Goal: Task Accomplishment & Management: Complete application form

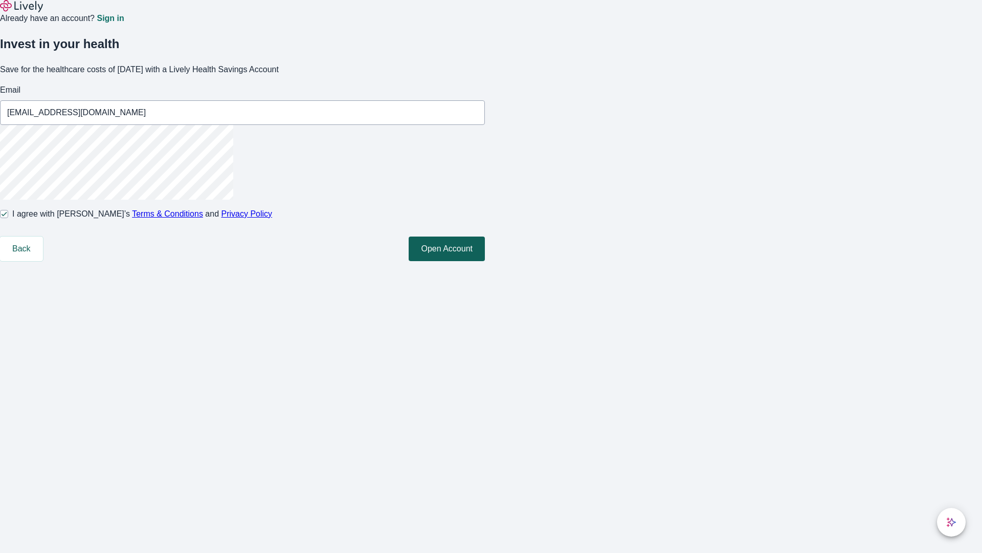
click at [485, 261] on button "Open Account" at bounding box center [447, 248] width 76 height 25
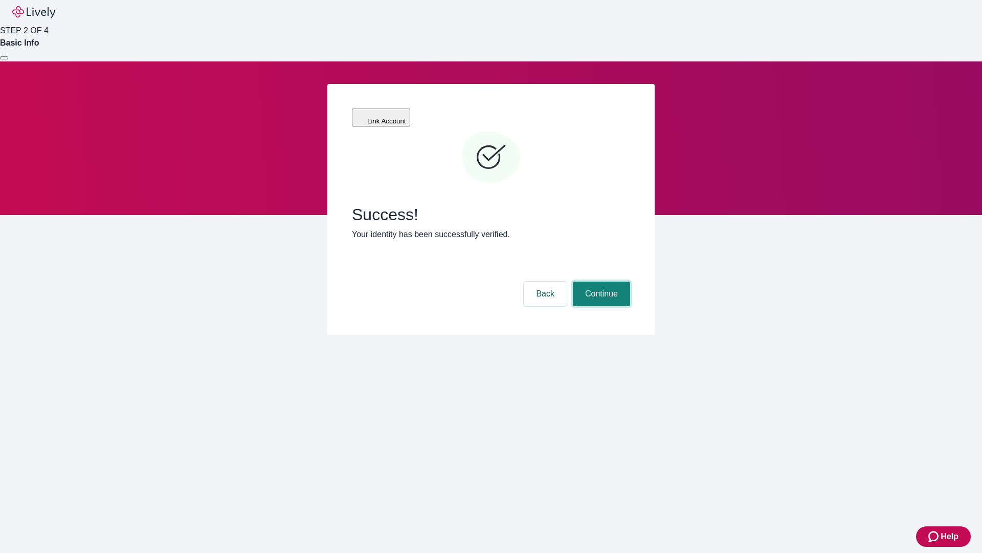
click at [600, 281] on button "Continue" at bounding box center [601, 293] width 57 height 25
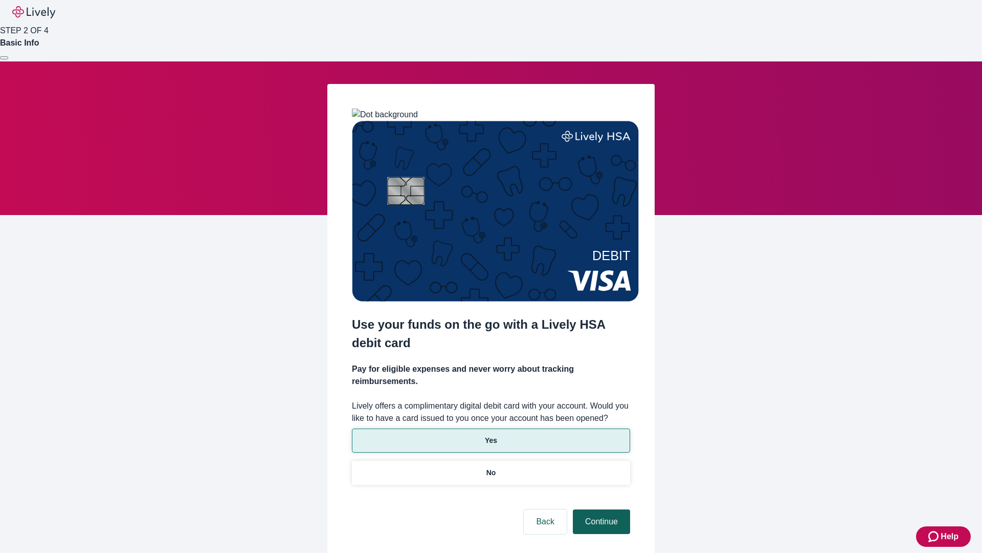
click at [491, 467] on p "No" at bounding box center [492, 472] width 10 height 11
click at [600, 509] on button "Continue" at bounding box center [601, 521] width 57 height 25
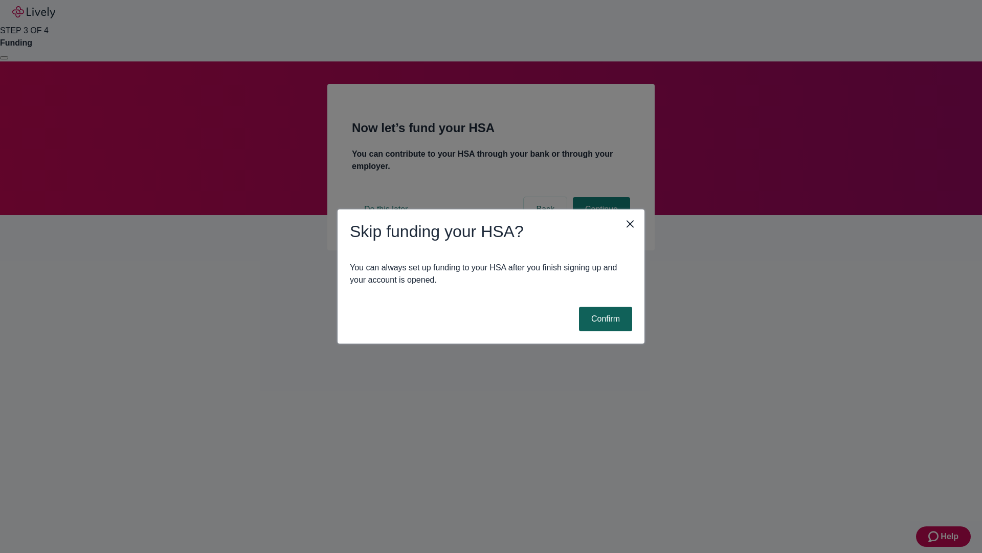
click at [604, 319] on button "Confirm" at bounding box center [605, 319] width 53 height 25
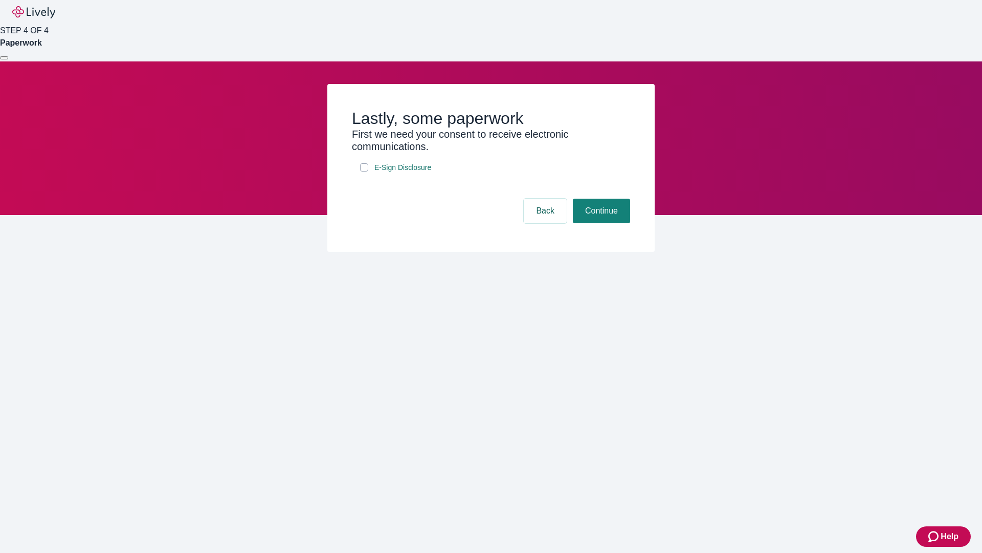
click at [364, 171] on input "E-Sign Disclosure" at bounding box center [364, 167] width 8 height 8
checkbox input "true"
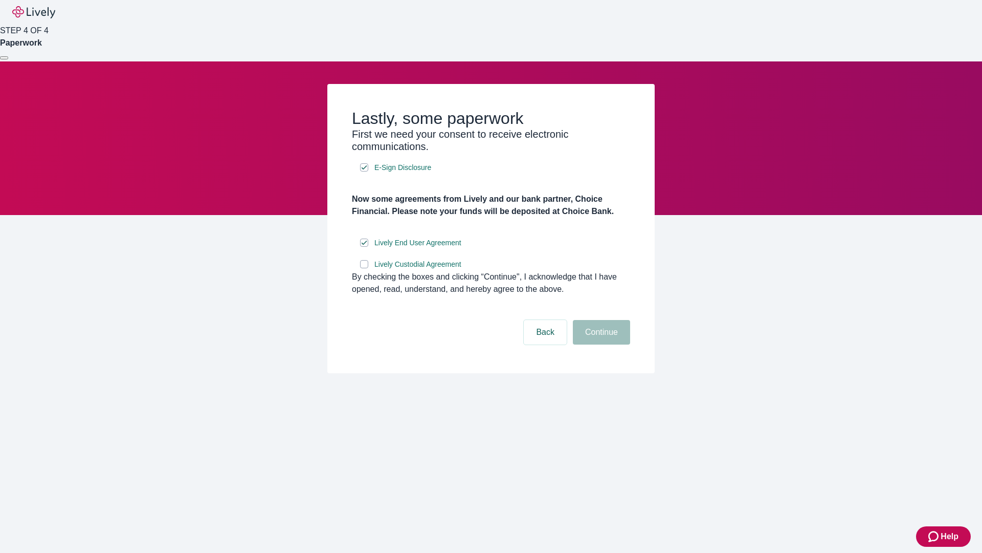
click at [364, 268] on input "Lively Custodial Agreement" at bounding box center [364, 264] width 8 height 8
checkbox input "true"
click at [600, 344] on button "Continue" at bounding box center [601, 332] width 57 height 25
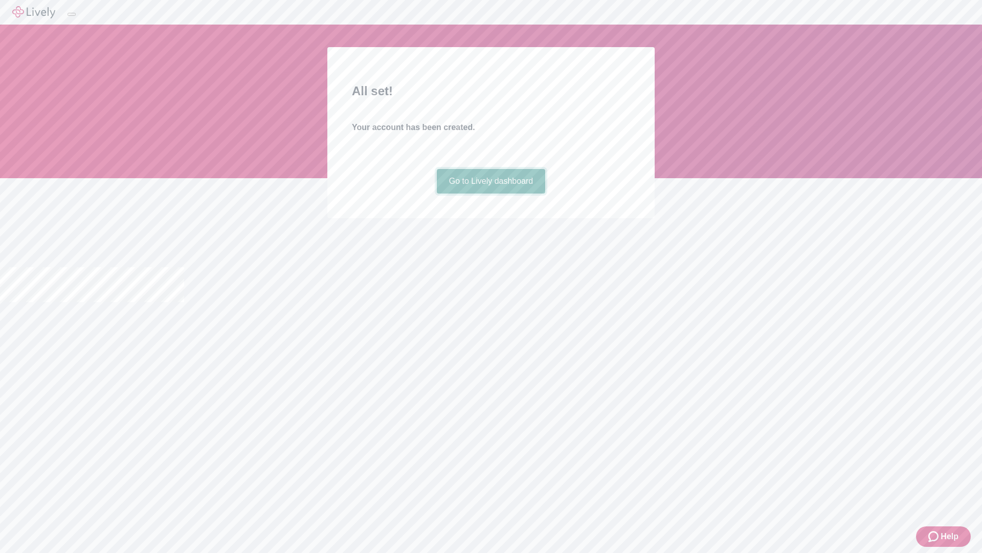
click at [491, 193] on link "Go to Lively dashboard" at bounding box center [491, 181] width 109 height 25
